Goal: Information Seeking & Learning: Learn about a topic

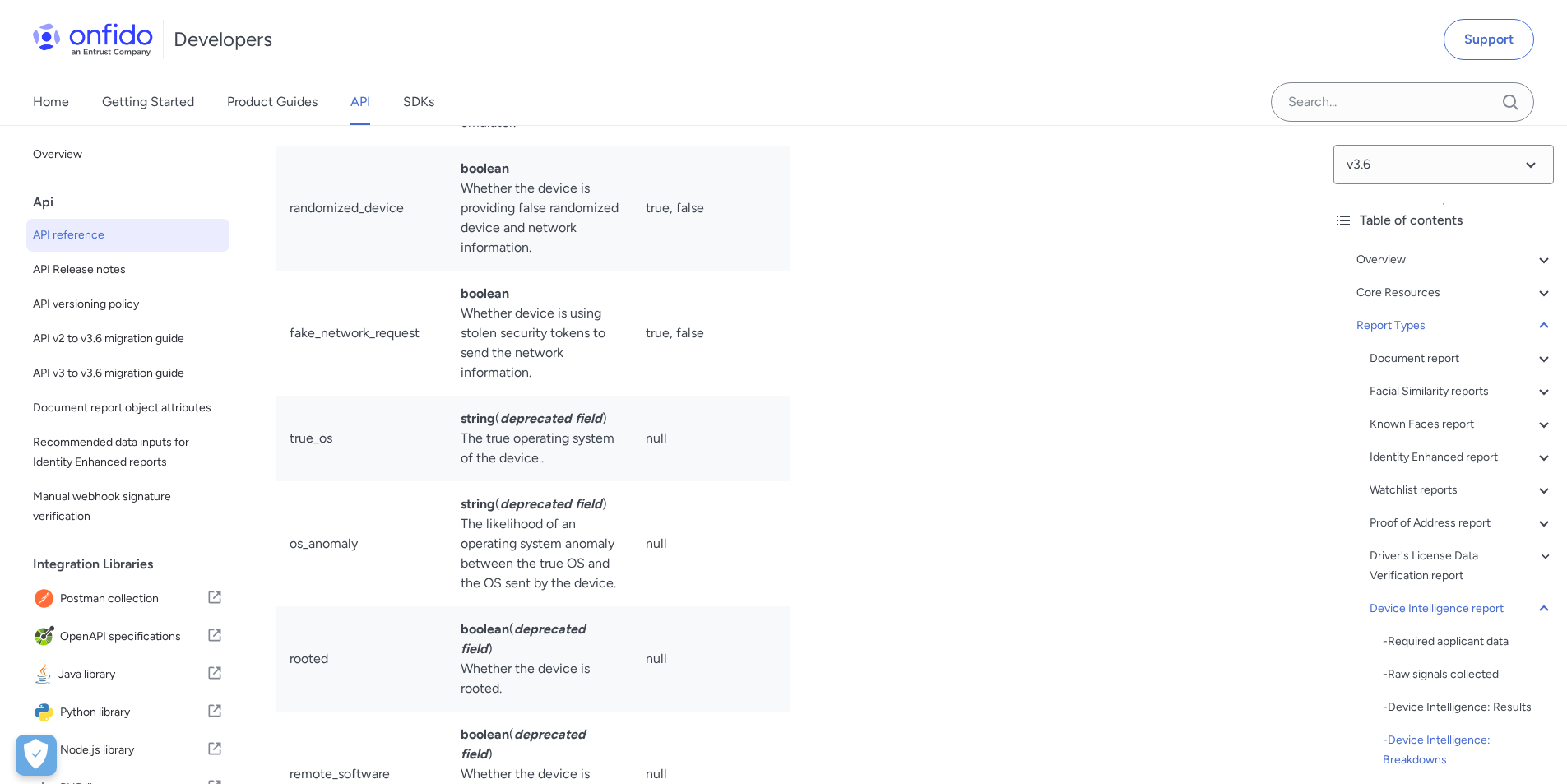
drag, startPoint x: 537, startPoint y: 573, endPoint x: 778, endPoint y: 676, distance: 262.1
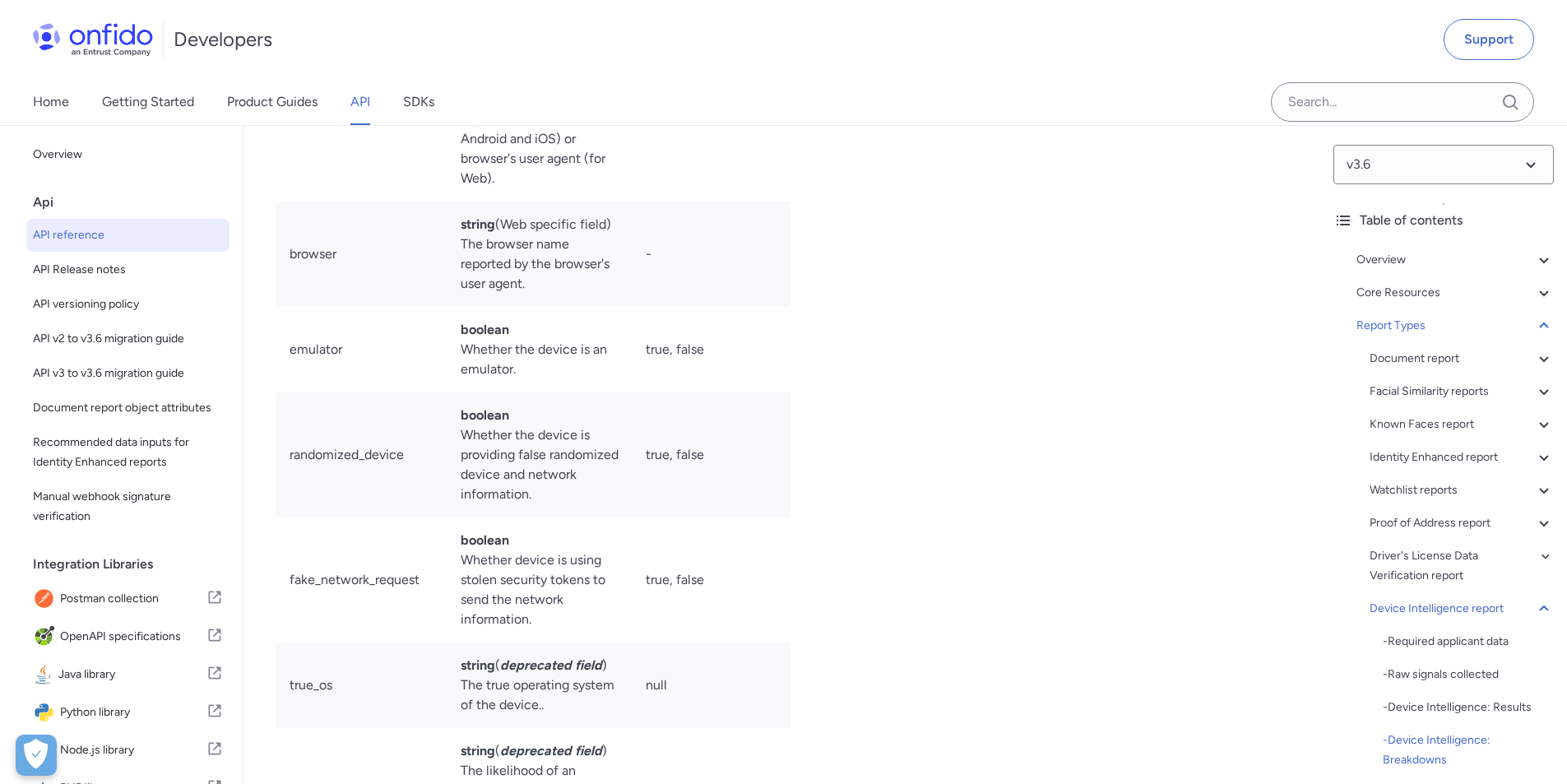
scroll to position [117246, 0]
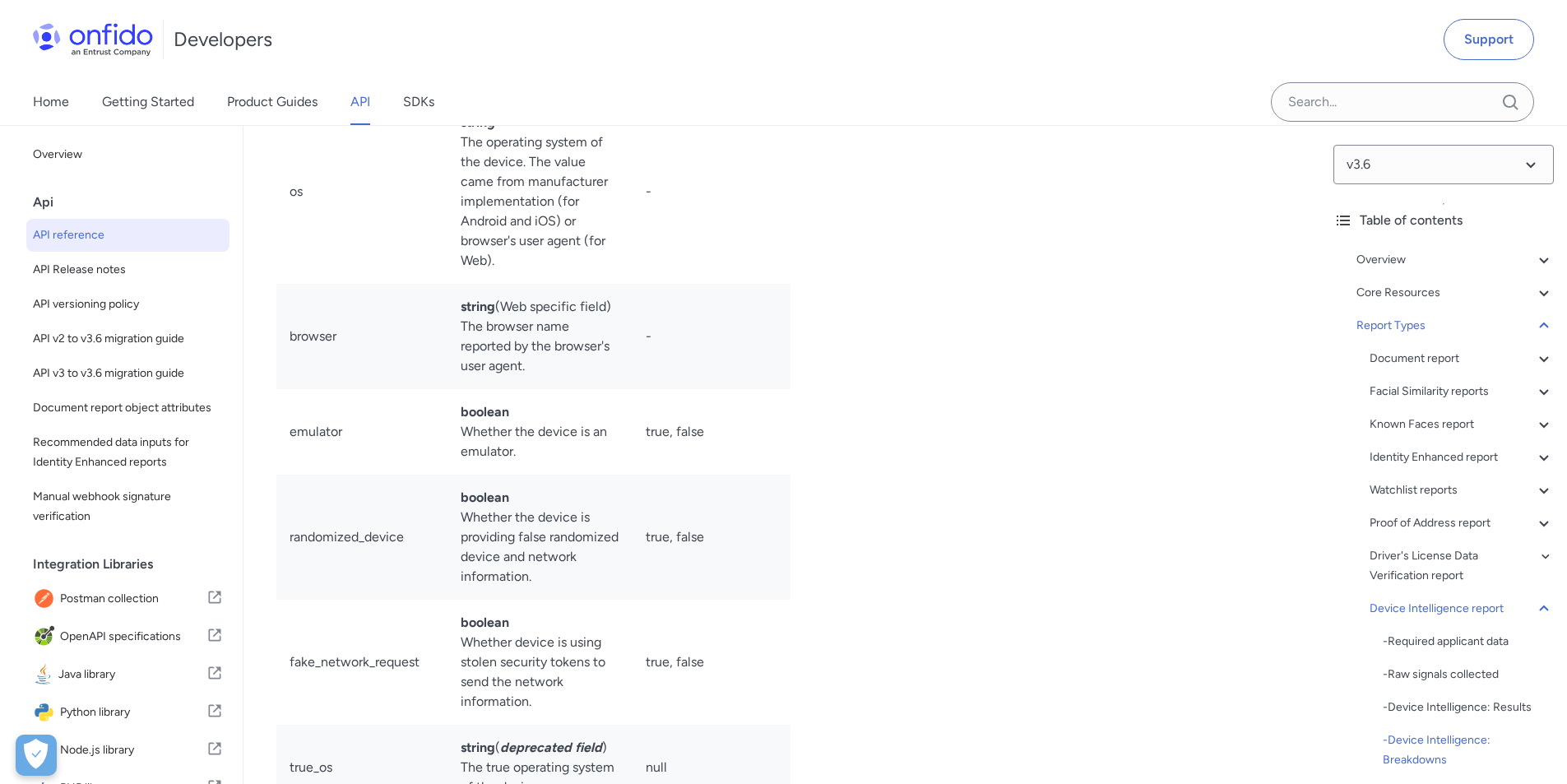
drag, startPoint x: 445, startPoint y: 274, endPoint x: 596, endPoint y: 354, distance: 170.9
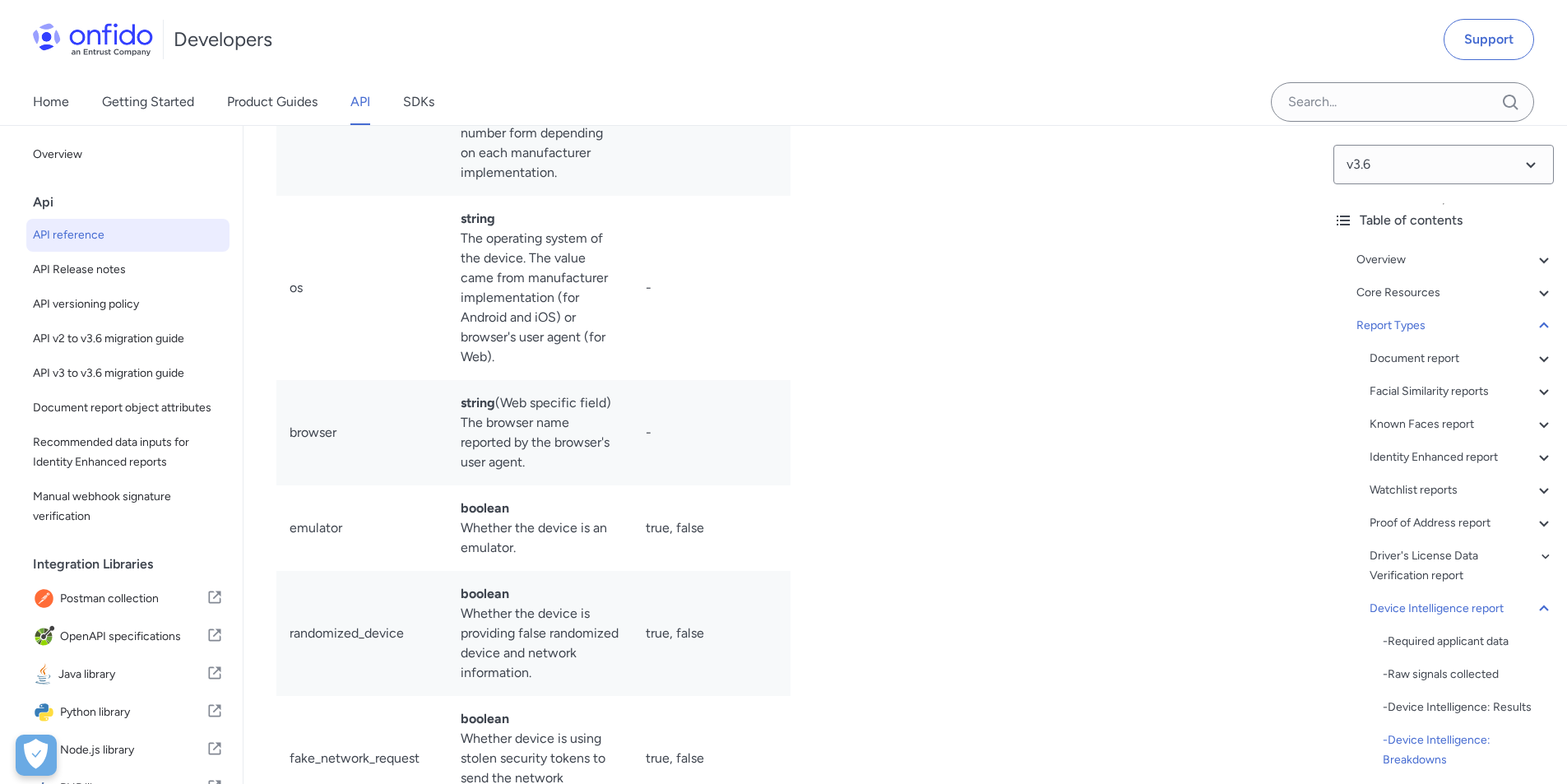
scroll to position [117000, 0]
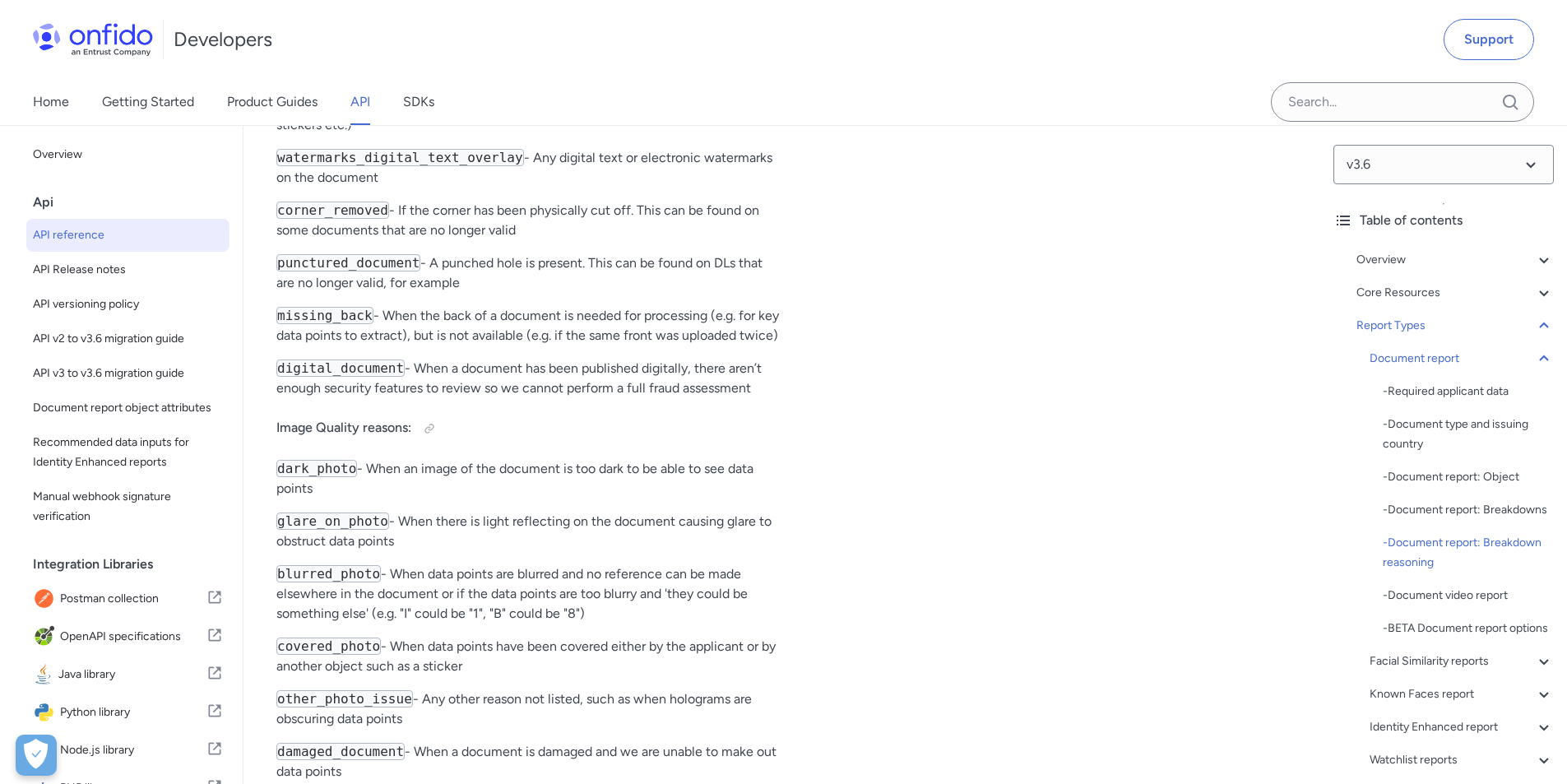
scroll to position [68191, 0]
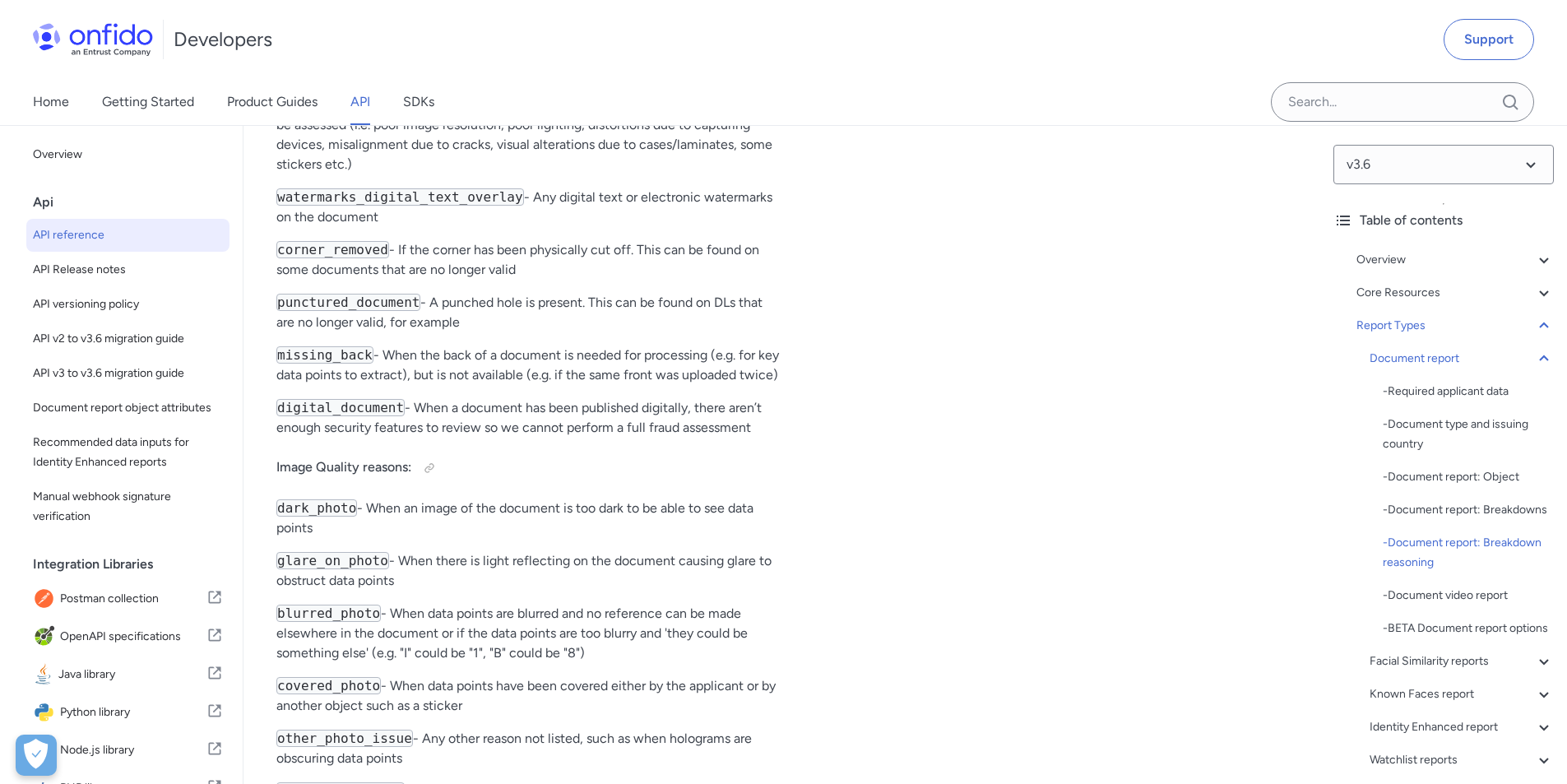
drag, startPoint x: 397, startPoint y: 342, endPoint x: 703, endPoint y: 354, distance: 306.2
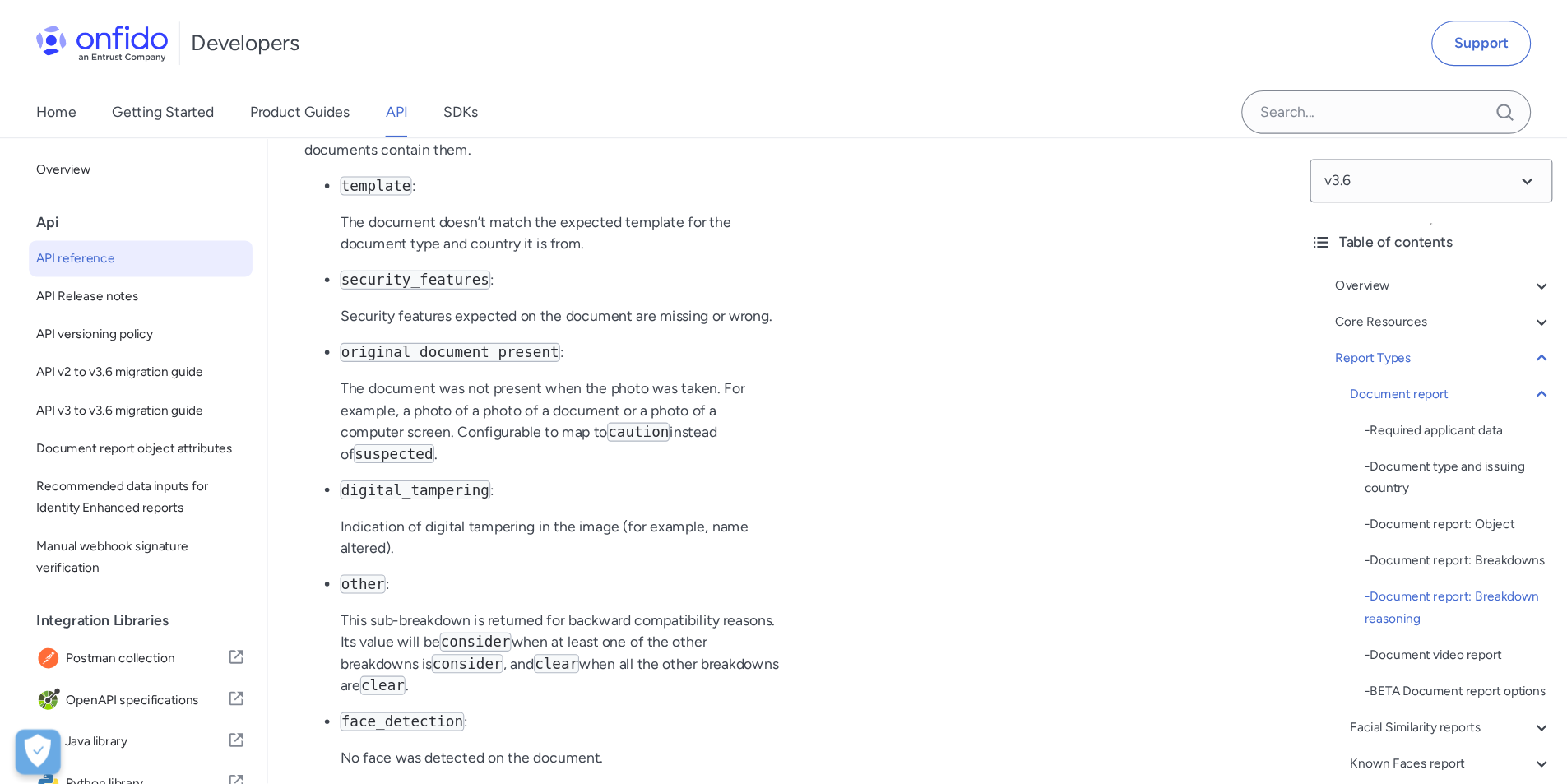
scroll to position [67697, 0]
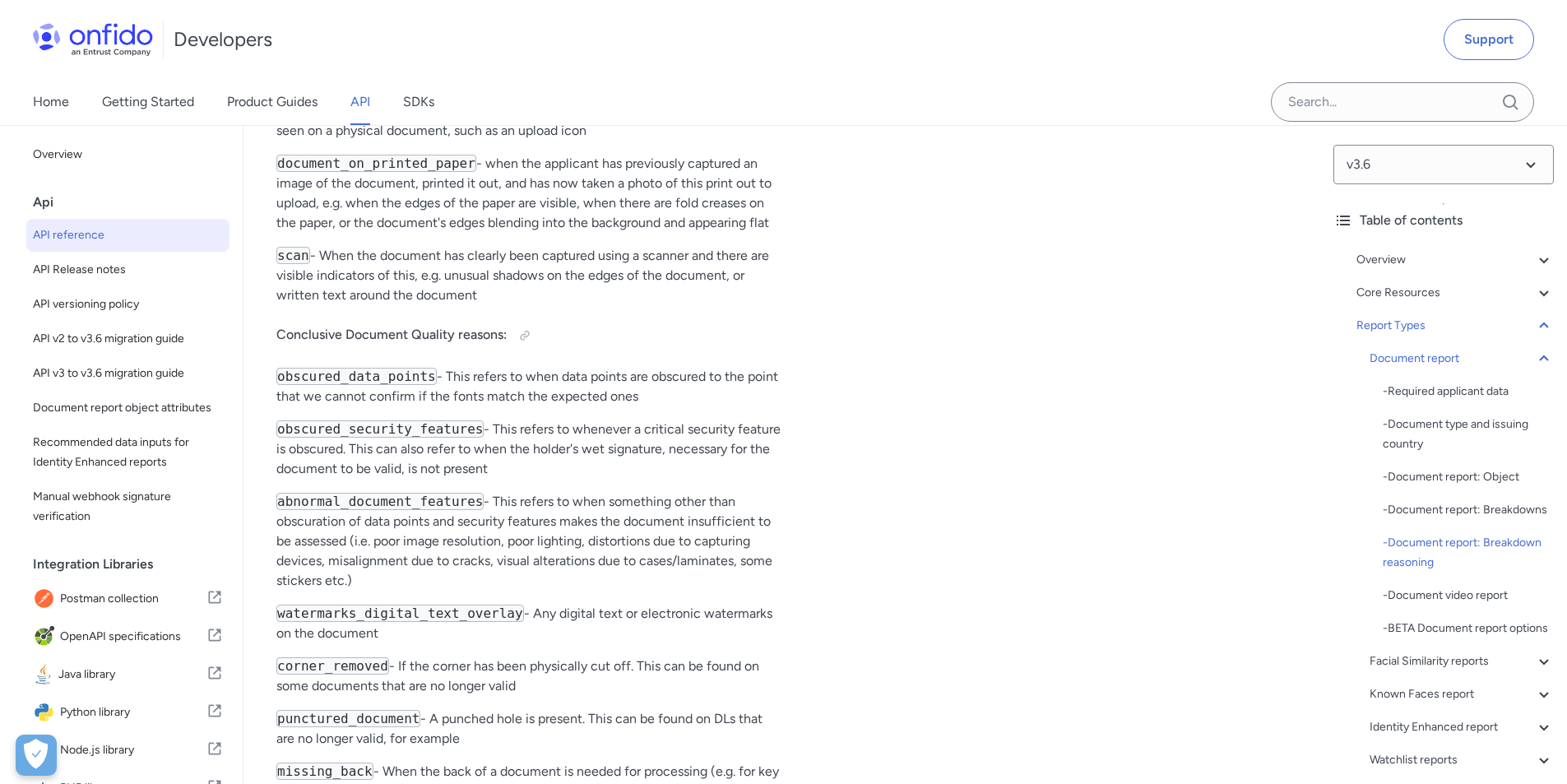
scroll to position [67862, 0]
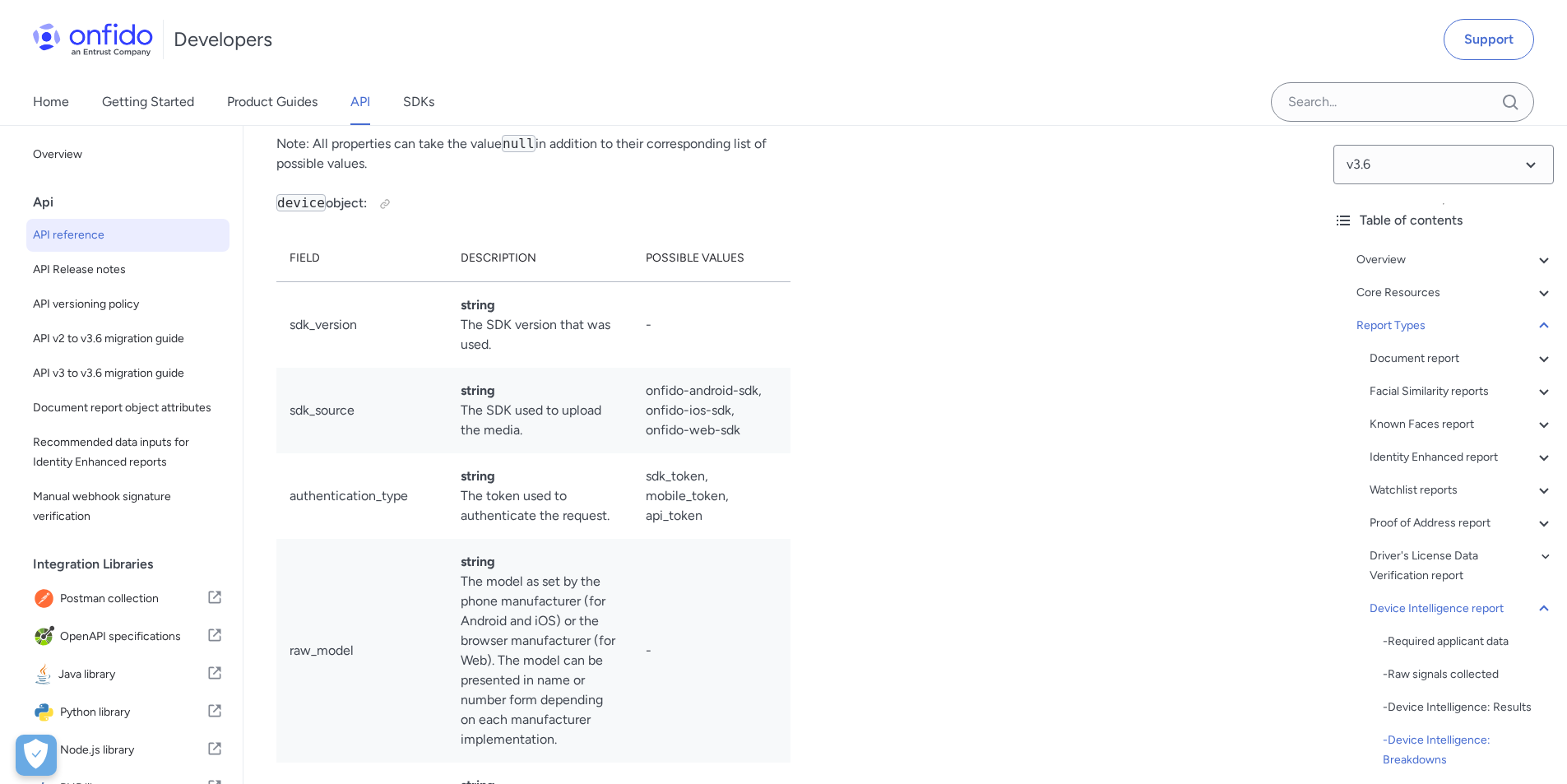
scroll to position [116342, 0]
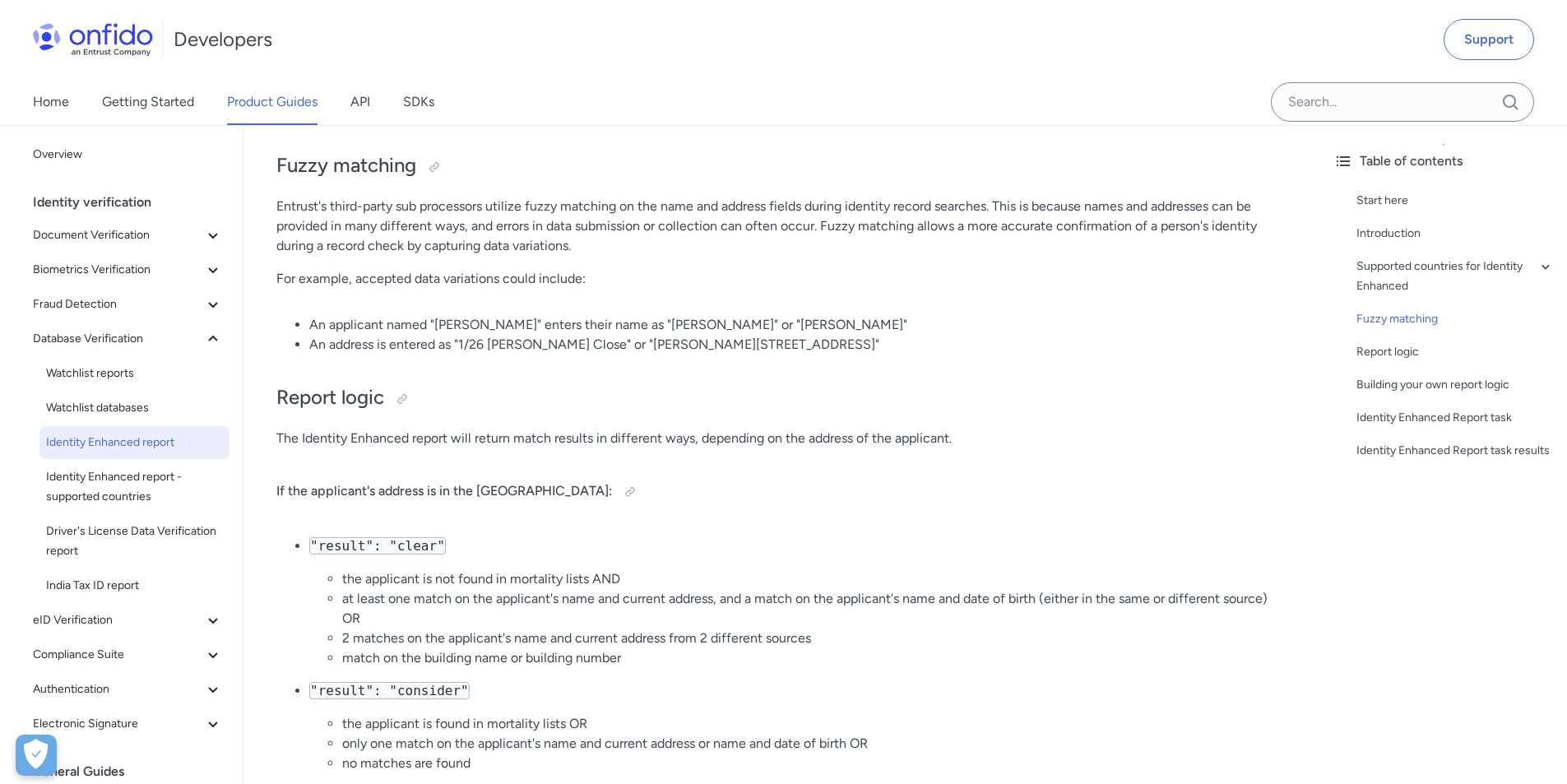
scroll to position [1515, 0]
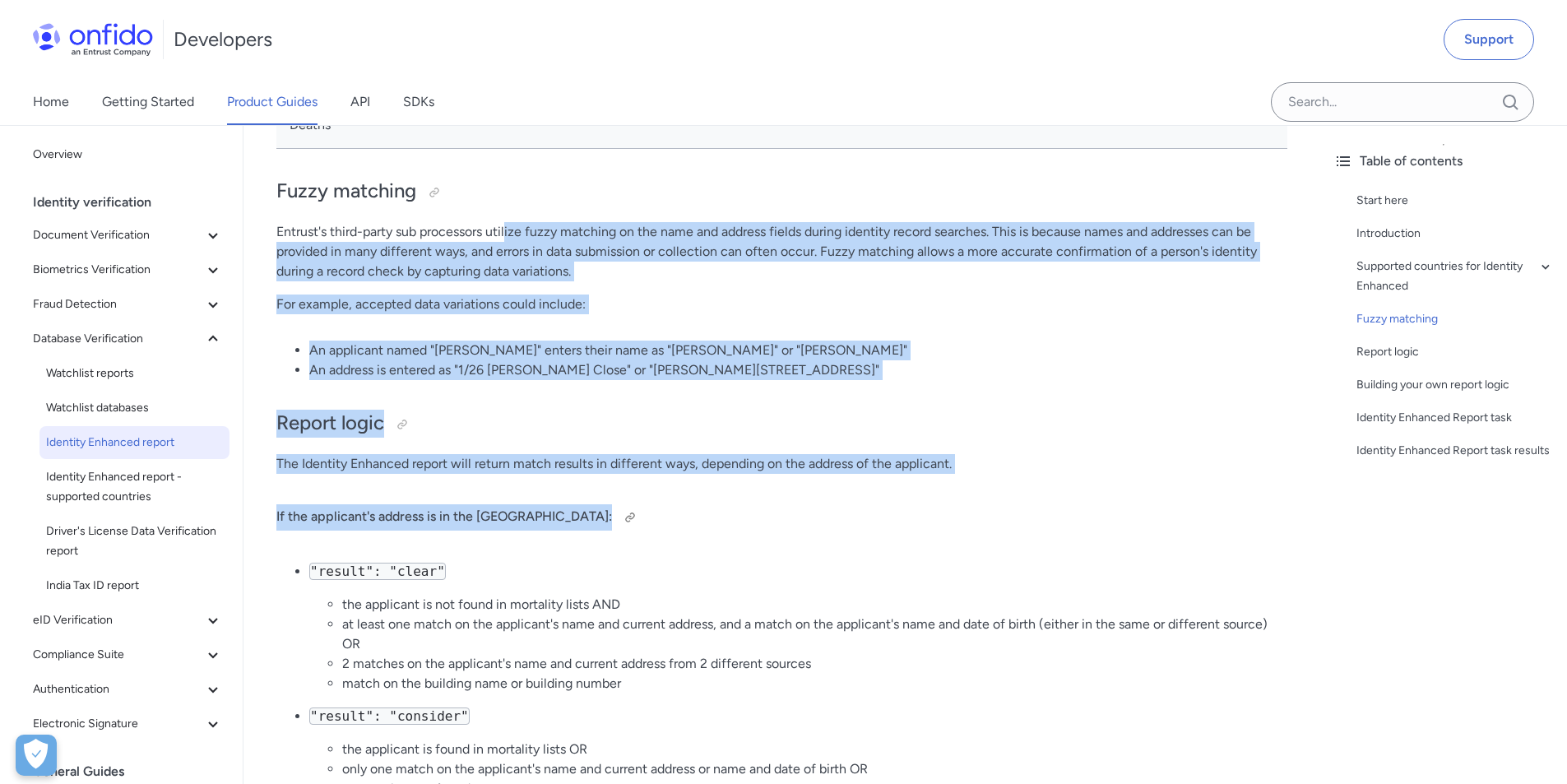
drag, startPoint x: 510, startPoint y: 237, endPoint x: 858, endPoint y: 511, distance: 442.9
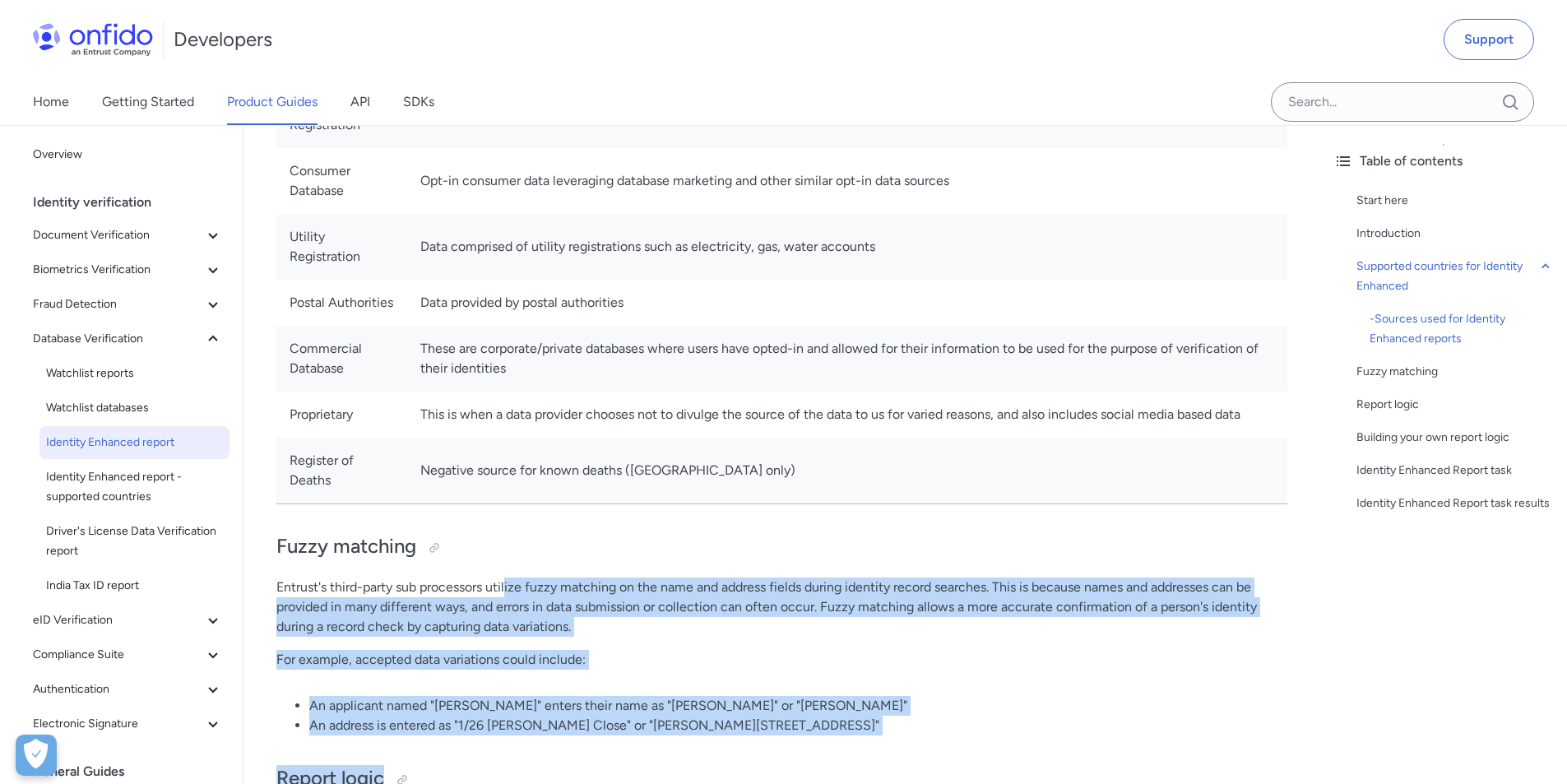
scroll to position [1185, 0]
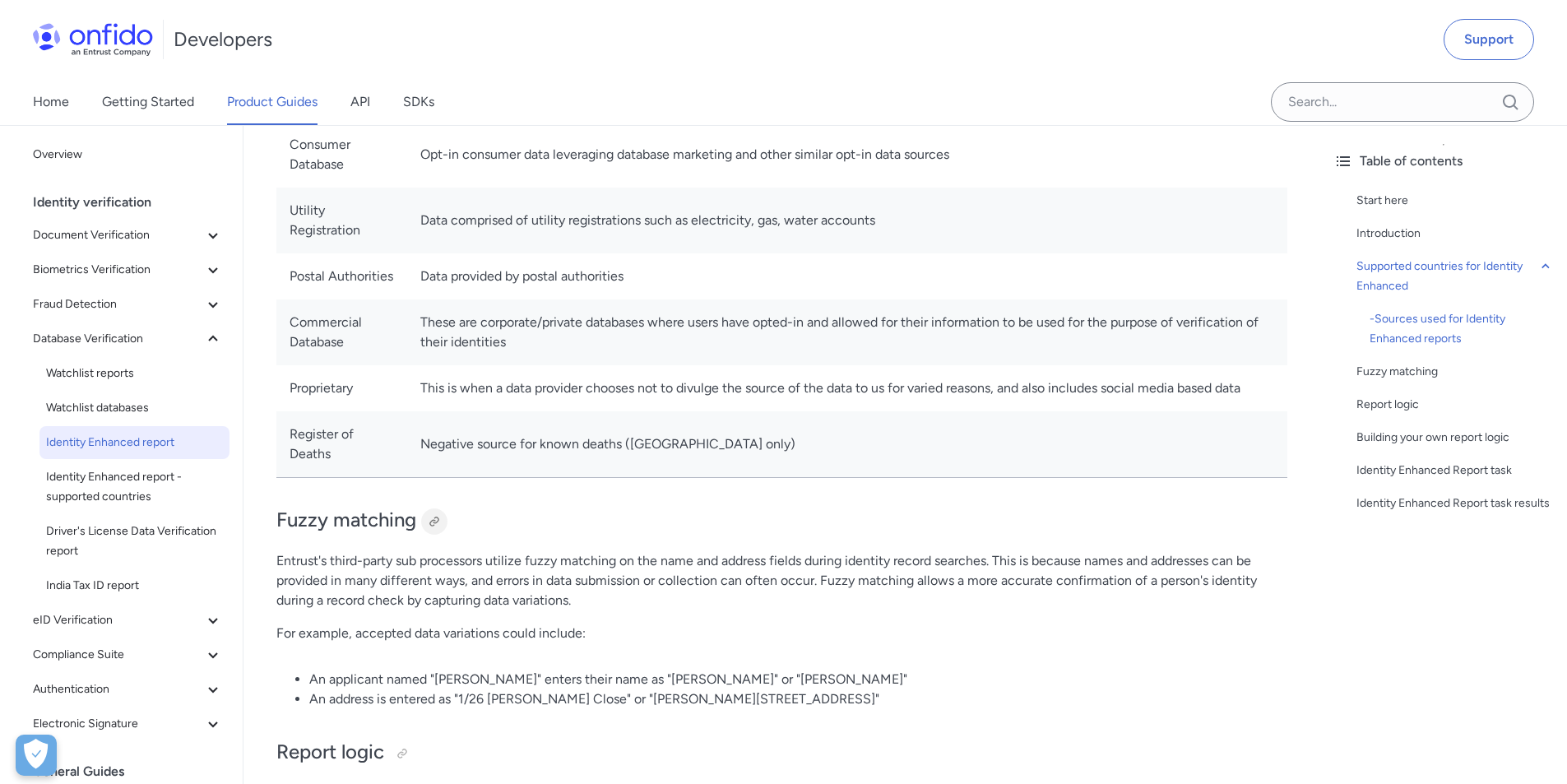
click at [430, 525] on div at bounding box center [434, 521] width 13 height 13
click at [421, 587] on p "Entrust's third-party sub processors utilize fuzzy matching on the name and add…" at bounding box center [782, 580] width 1011 height 59
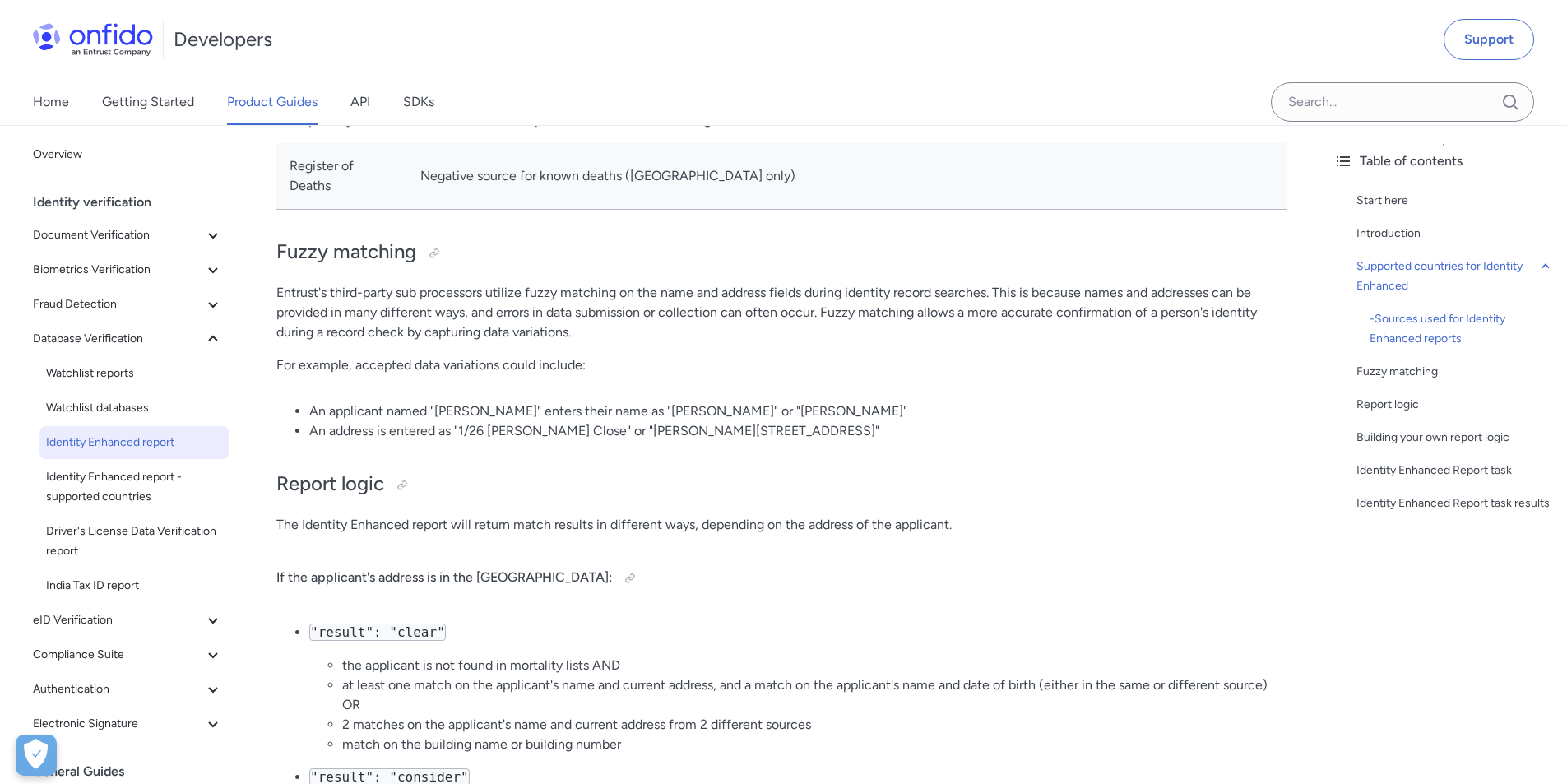
scroll to position [1480, 0]
